Goal: Task Accomplishment & Management: Use online tool/utility

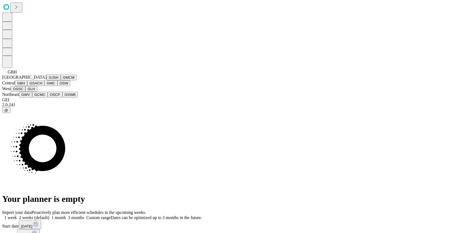
scroll to position [89, 0]
click at [31, 97] on button "GWV" at bounding box center [25, 95] width 13 height 6
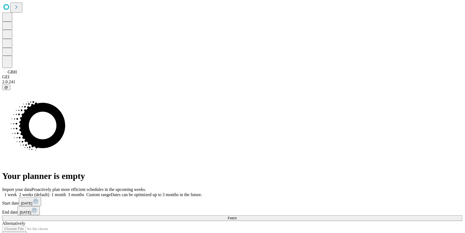
click at [345, 215] on button "Fetch" at bounding box center [232, 218] width 461 height 6
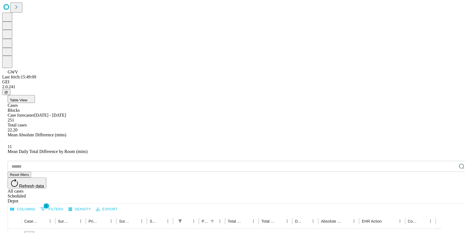
click at [55, 161] on input "text" at bounding box center [233, 166] width 450 height 11
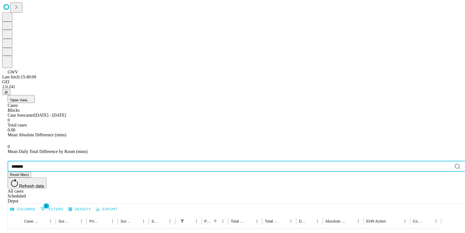
type input "*******"
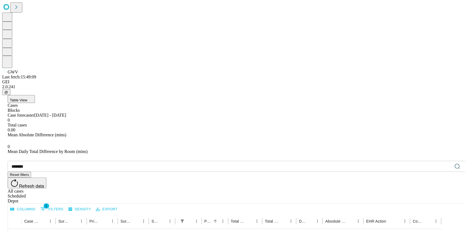
click at [410, 188] on div "All cases" at bounding box center [238, 190] width 461 height 5
